Goal: Information Seeking & Learning: Learn about a topic

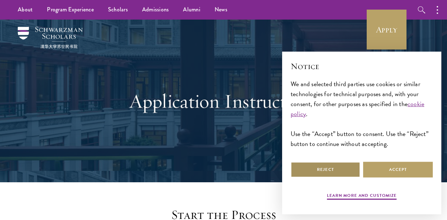
click at [340, 173] on button "Reject" at bounding box center [326, 169] width 70 height 16
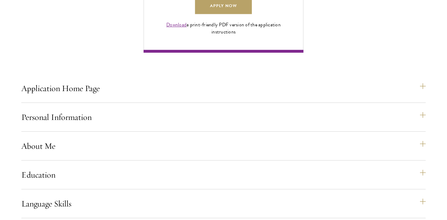
scroll to position [620, 0]
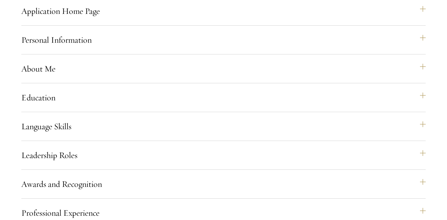
click at [129, 26] on div "Application Home Page The online application form must be completed in English.…" at bounding box center [223, 13] width 405 height 23
click at [116, 20] on button "Application Home Page" at bounding box center [227, 10] width 405 height 17
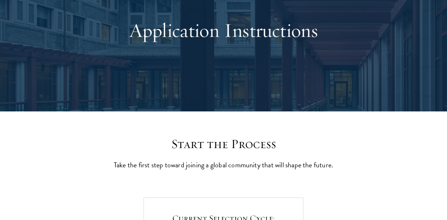
scroll to position [0, 0]
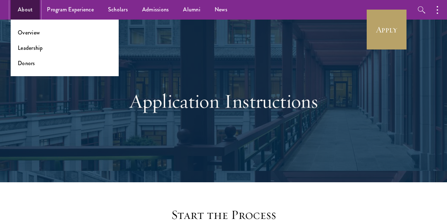
click at [26, 7] on link "About" at bounding box center [25, 10] width 29 height 20
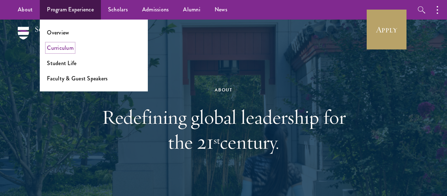
click at [64, 49] on link "Curriculum" at bounding box center [60, 48] width 27 height 8
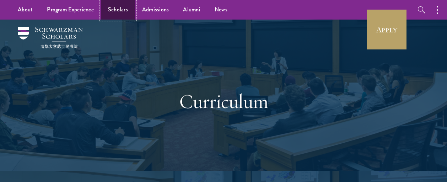
click at [121, 10] on link "Scholars" at bounding box center [118, 10] width 34 height 20
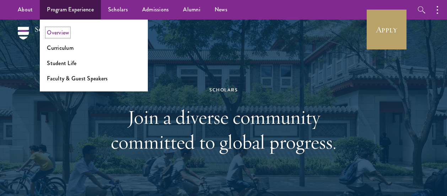
click at [63, 32] on link "Overview" at bounding box center [58, 32] width 22 height 8
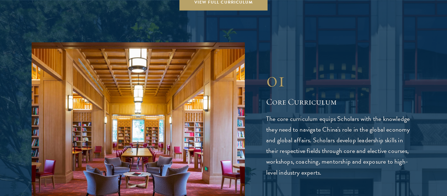
scroll to position [1094, 0]
